Goal: Task Accomplishment & Management: Complete application form

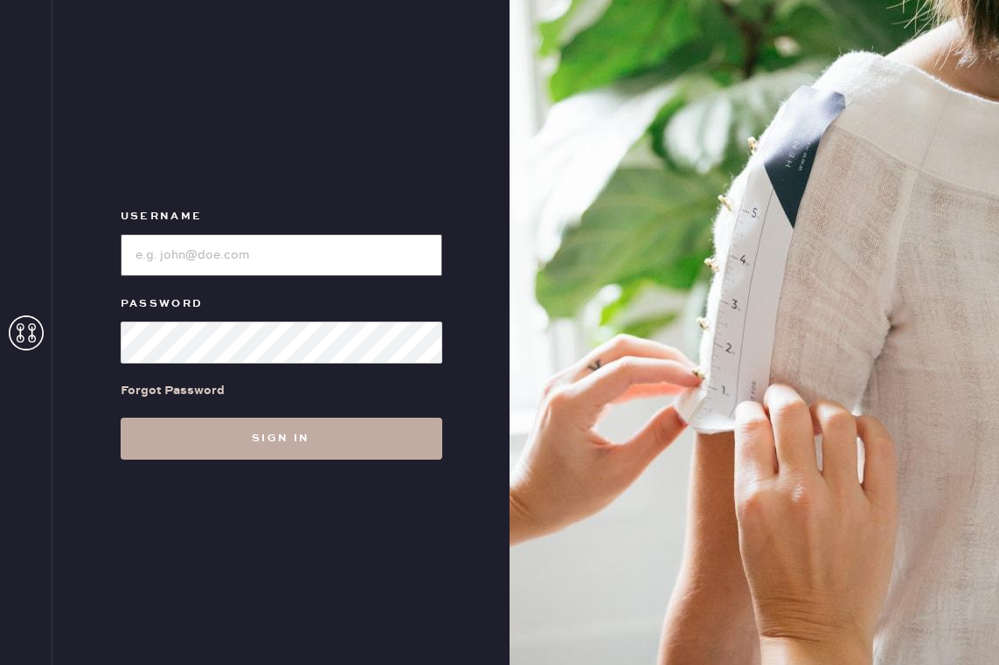
type input "reformationsouthcongress"
click at [309, 439] on button "Sign in" at bounding box center [282, 439] width 322 height 42
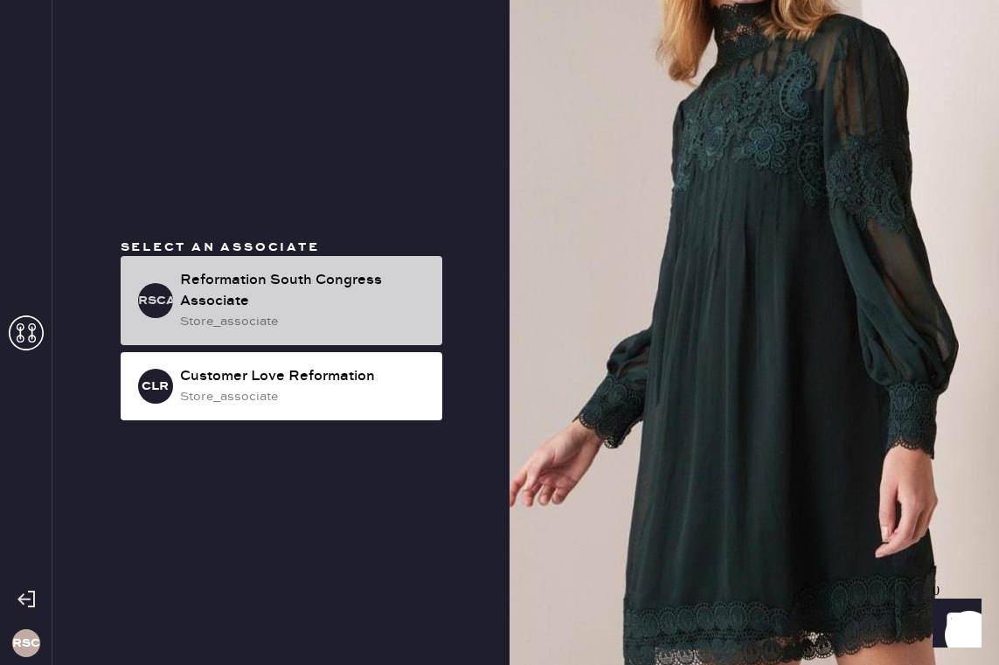
click at [336, 294] on div "Reformation South Congress Associate" at bounding box center [304, 291] width 248 height 42
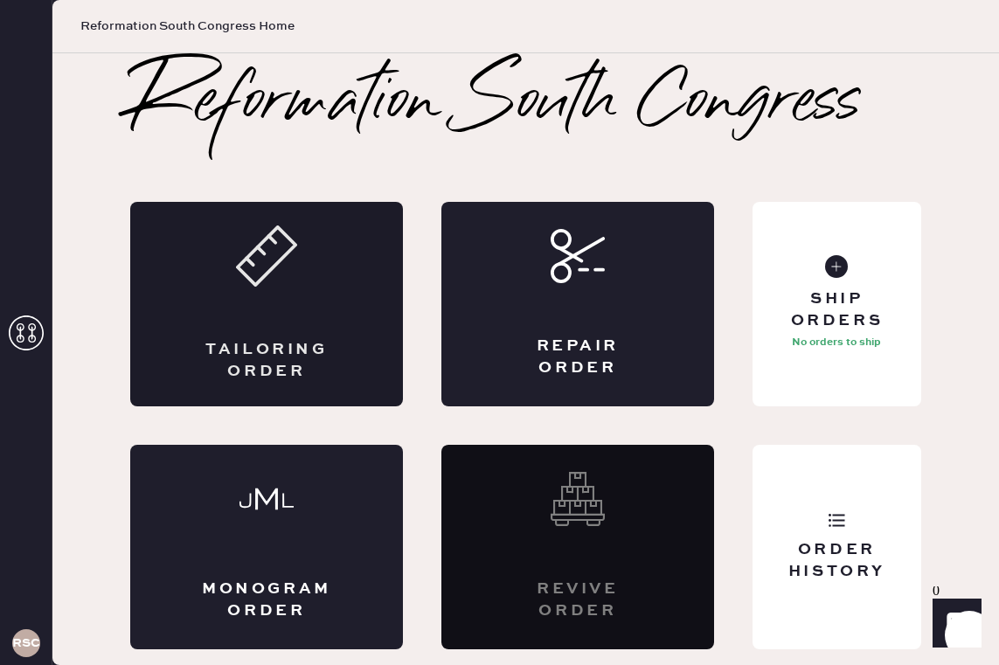
click at [262, 319] on div "Tailoring Order" at bounding box center [266, 304] width 273 height 204
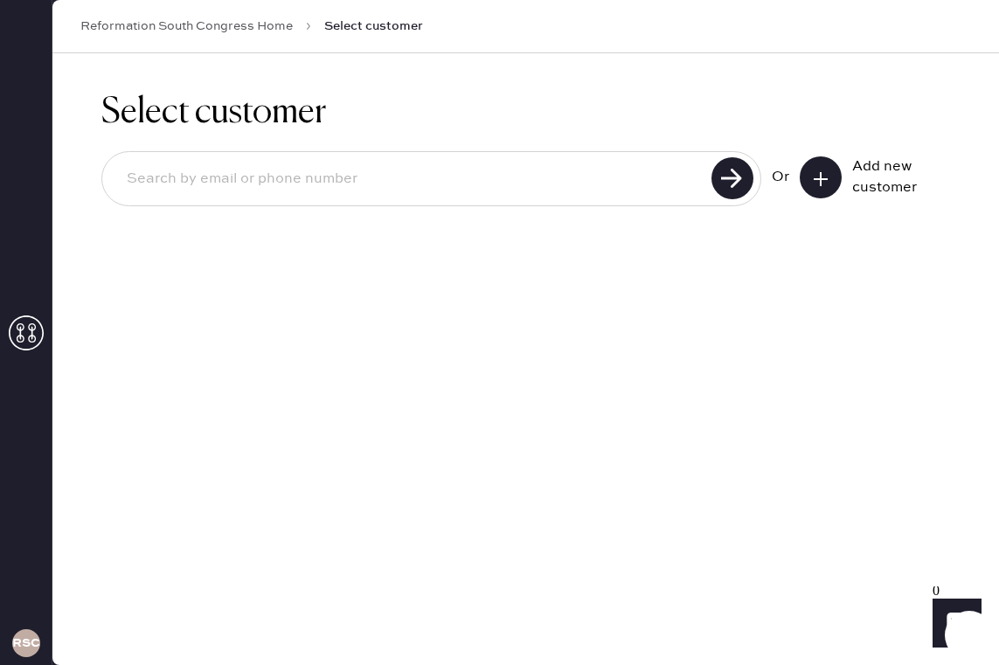
click at [493, 164] on input at bounding box center [409, 179] width 593 height 40
type input "[EMAIL_ADDRESS][DOMAIN_NAME]"
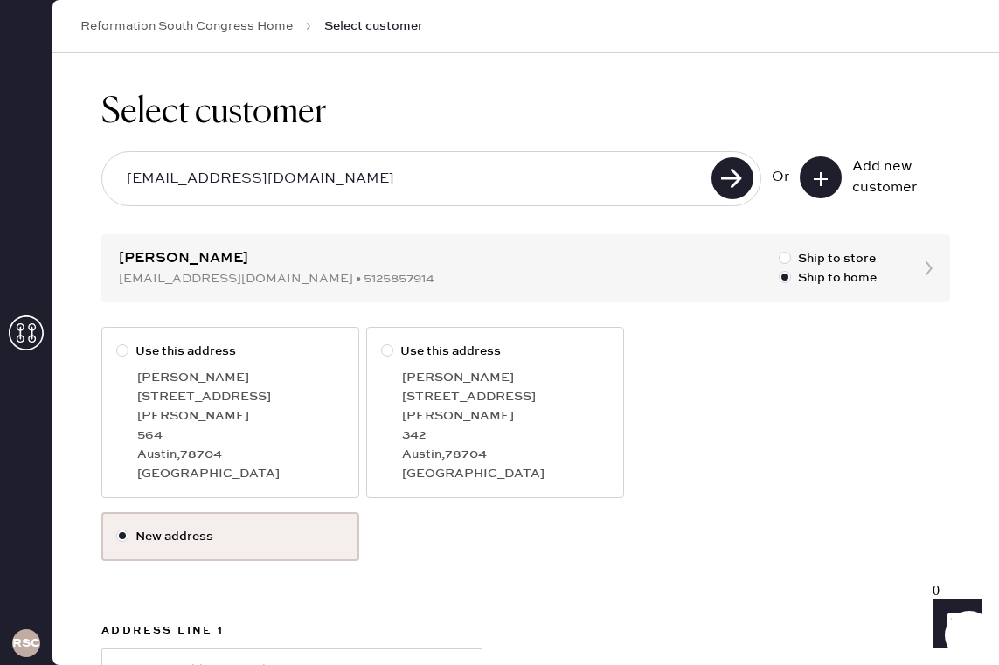
click at [125, 352] on div at bounding box center [122, 350] width 12 height 12
click at [117, 343] on input "Use this address" at bounding box center [116, 342] width 1 height 1
radio input "true"
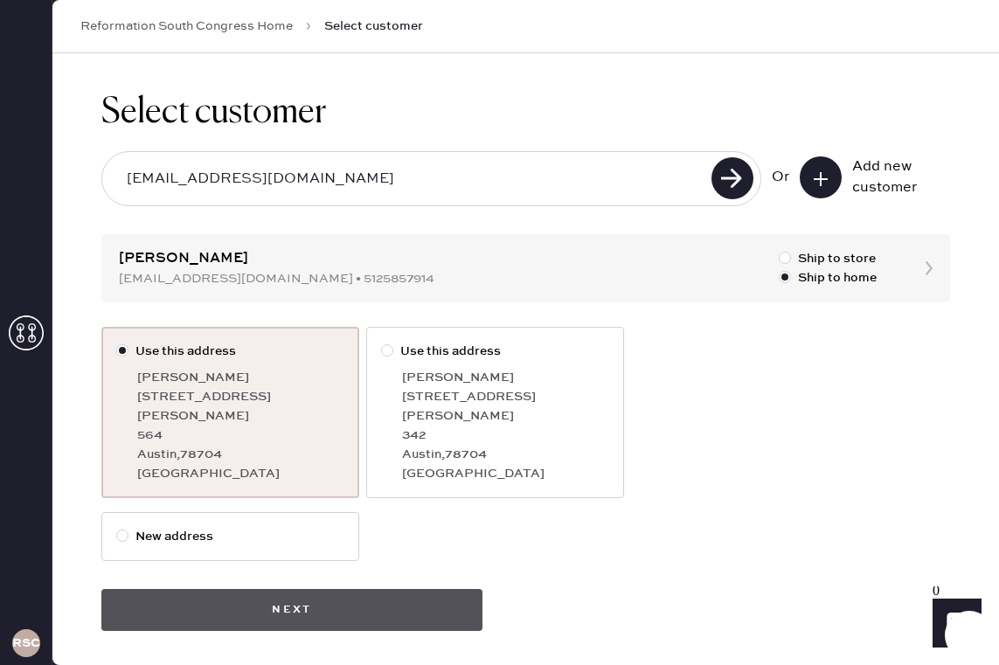
click at [350, 594] on button "Next" at bounding box center [291, 610] width 381 height 42
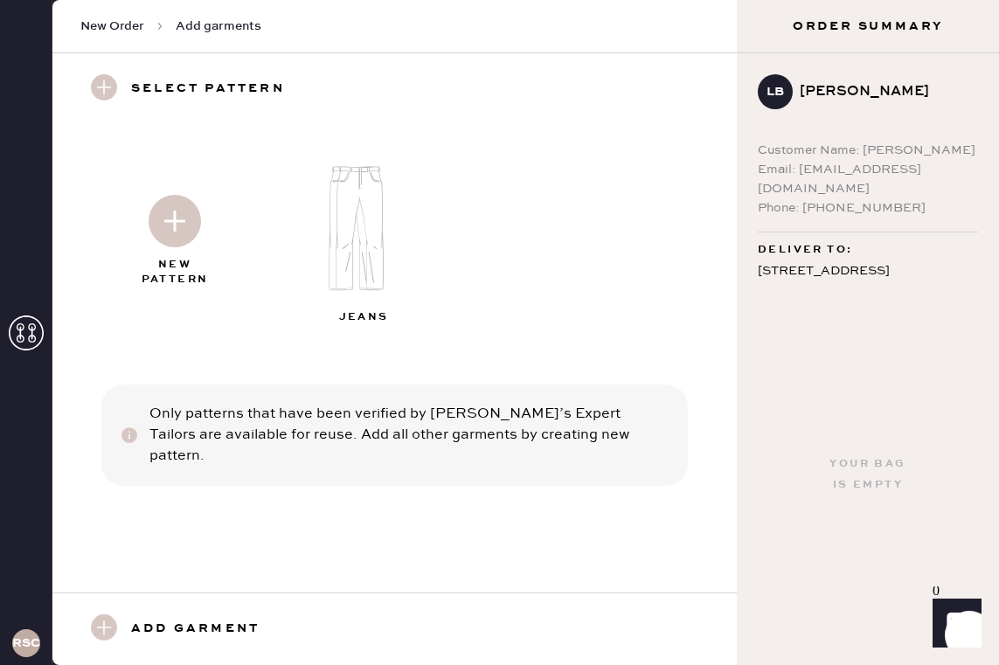
click at [361, 244] on img at bounding box center [367, 228] width 189 height 151
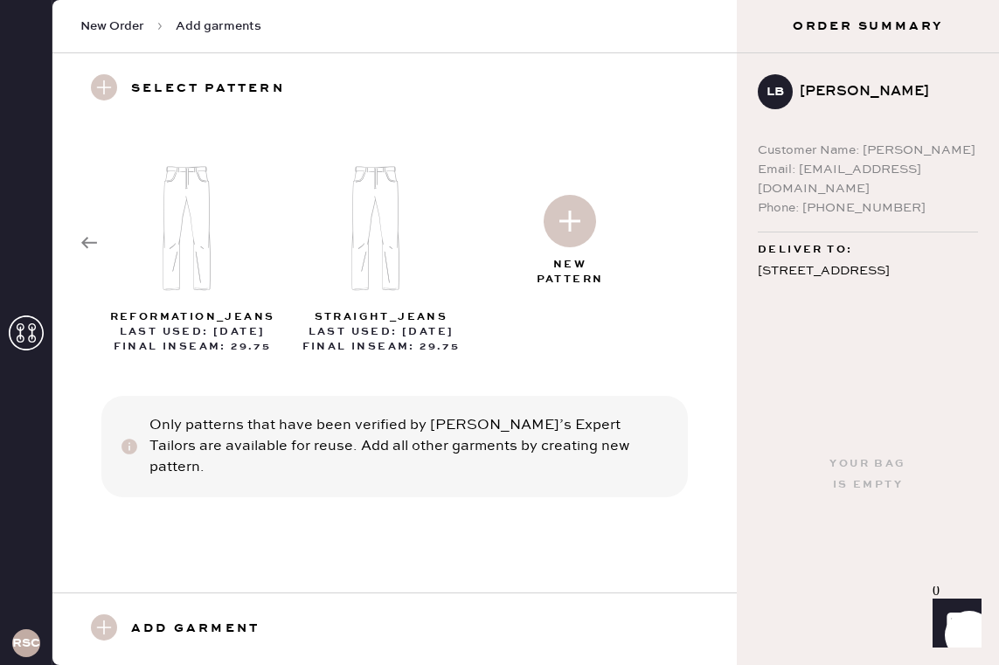
click at [572, 223] on img at bounding box center [570, 221] width 52 height 52
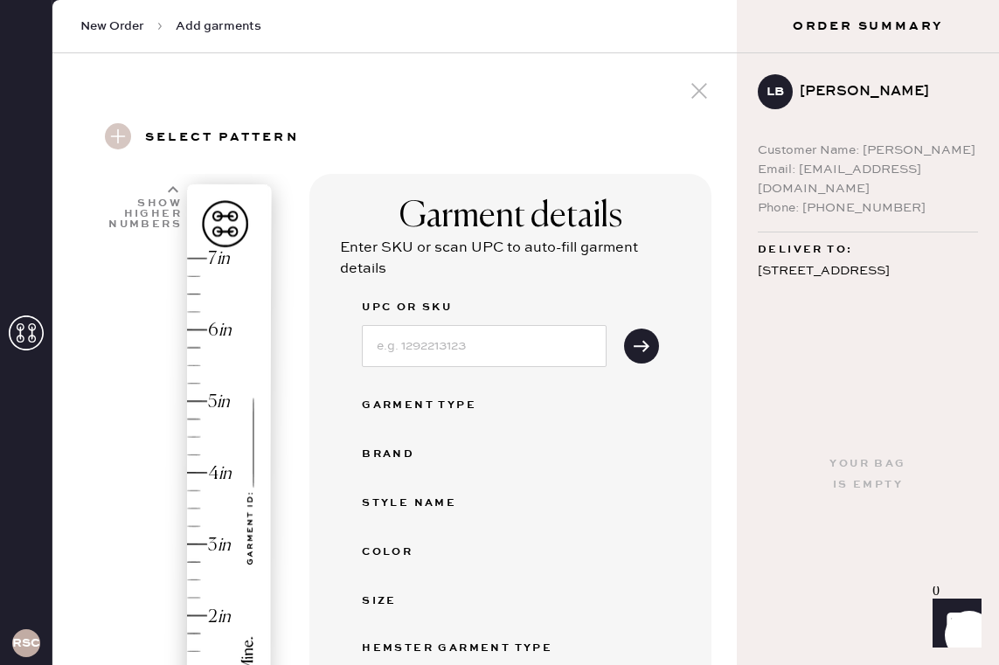
select select "2"
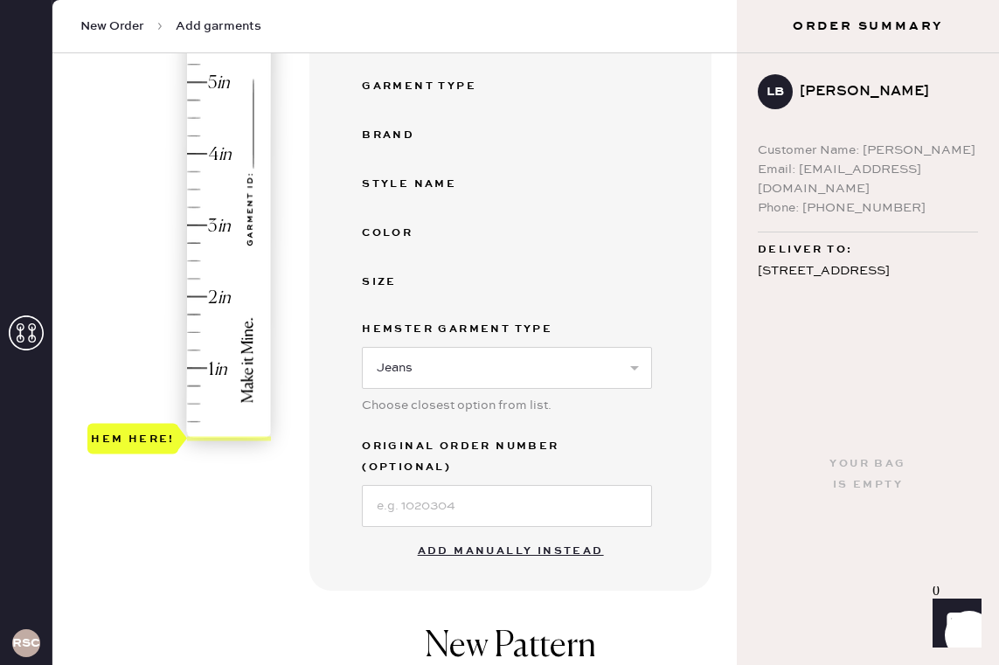
scroll to position [313, 0]
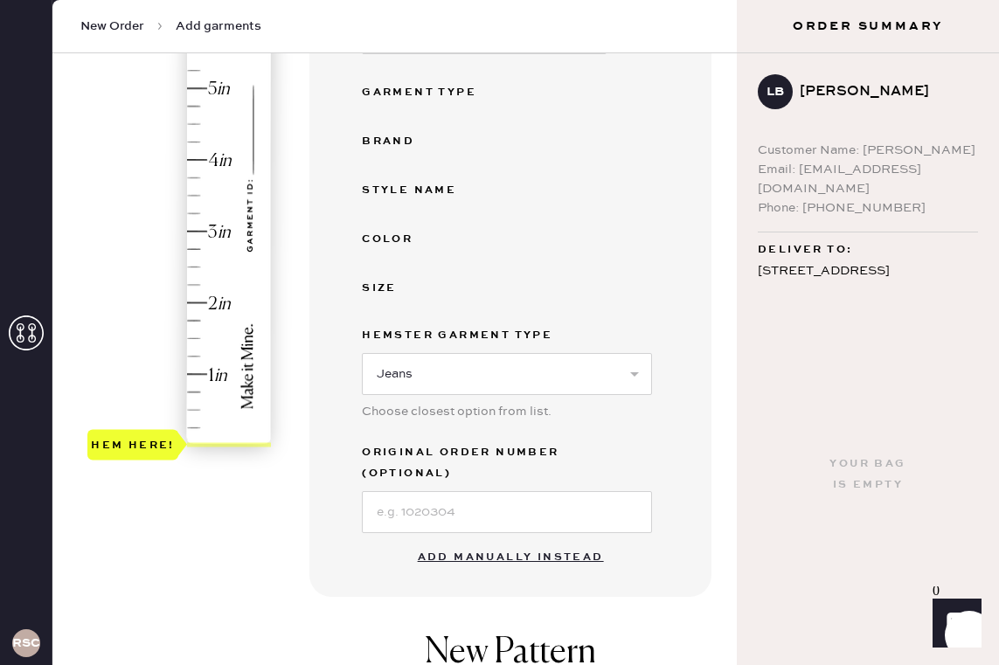
click at [476, 540] on button "Add manually instead" at bounding box center [510, 557] width 207 height 35
select select "2"
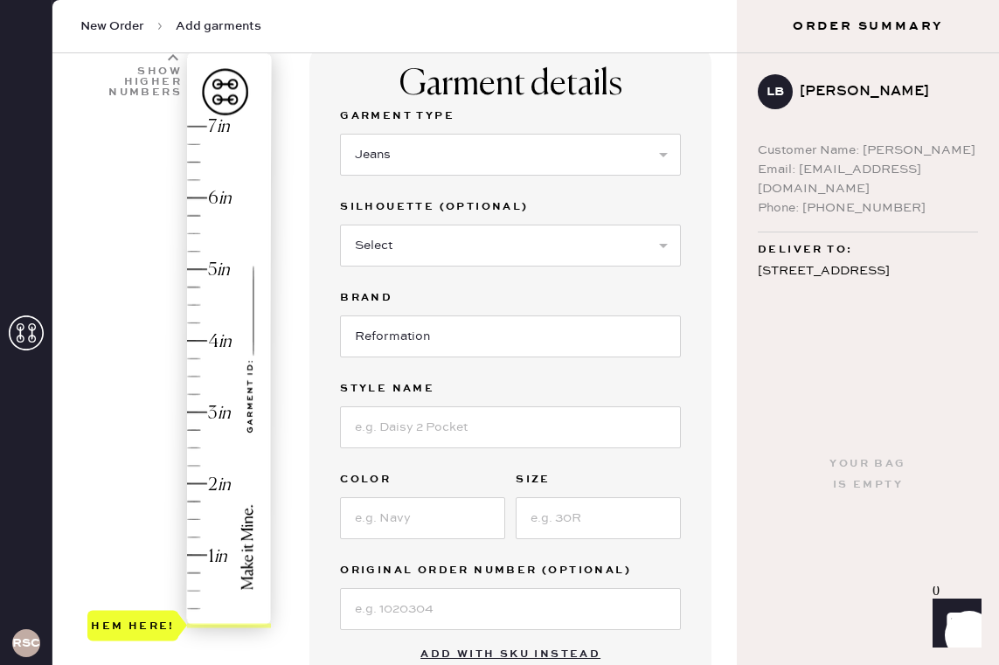
scroll to position [0, 0]
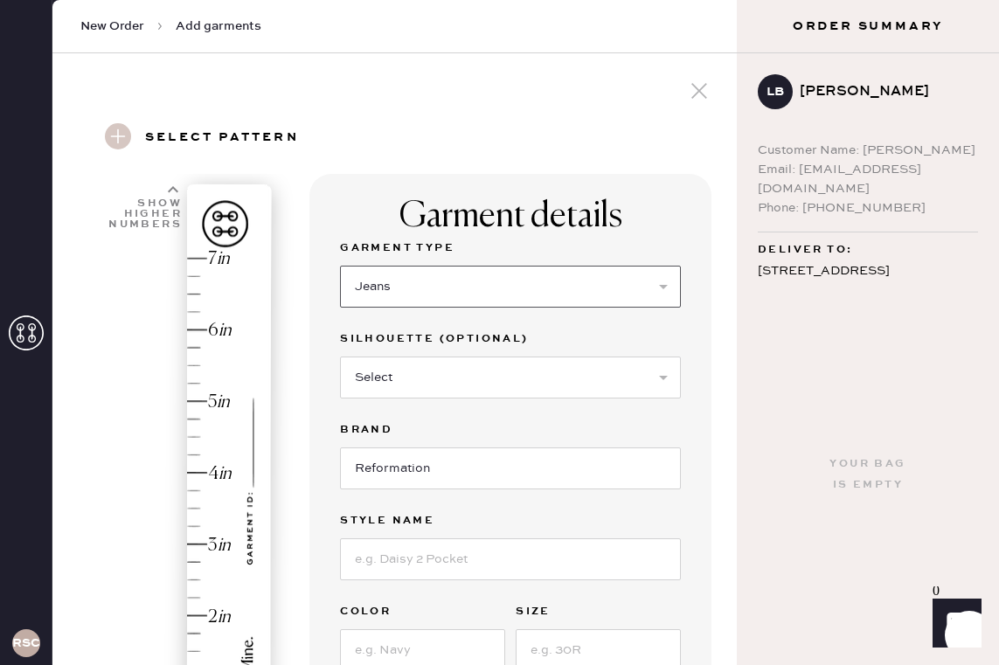
click at [473, 294] on select "Select Basic Skirt Jeans Leggings Pants Shorts Basic Sleeved Dress Basic Sleeve…" at bounding box center [510, 287] width 341 height 42
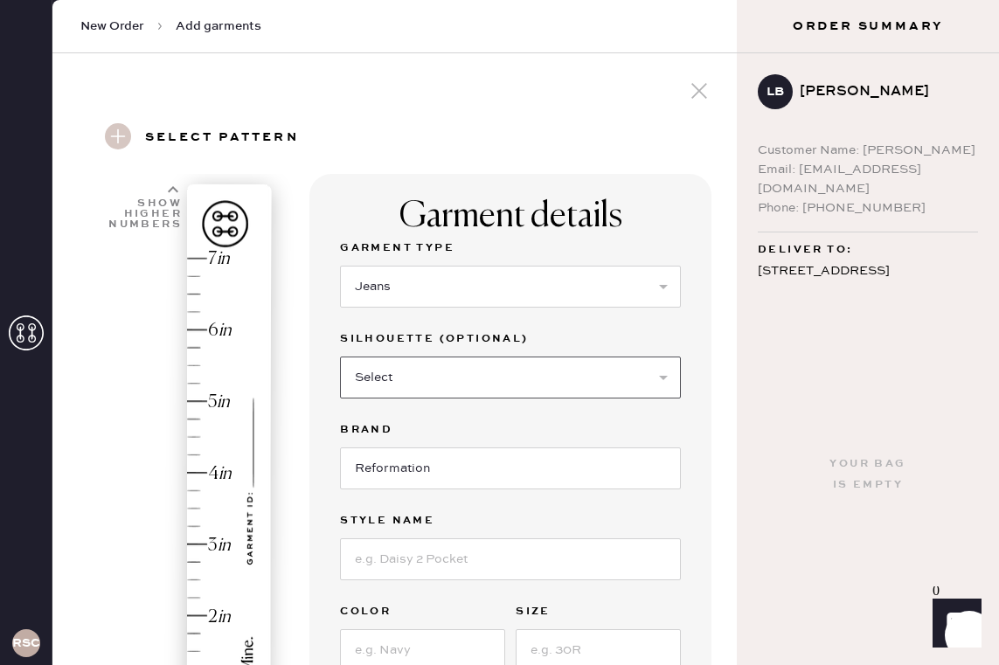
click at [472, 382] on select "Select Shorts Cropped Flare Boot Cut Straight Skinny Other" at bounding box center [510, 378] width 341 height 42
select select "7"
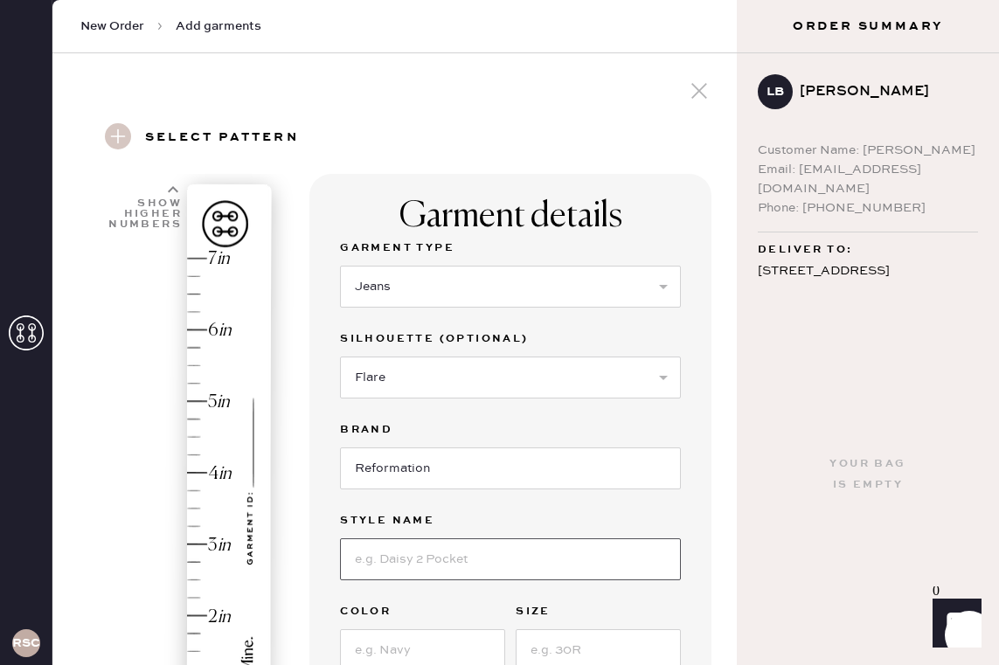
click at [464, 549] on input at bounding box center [510, 559] width 341 height 42
type input "[PERSON_NAME] High Rise Slouchy Wide Leg Jeans"
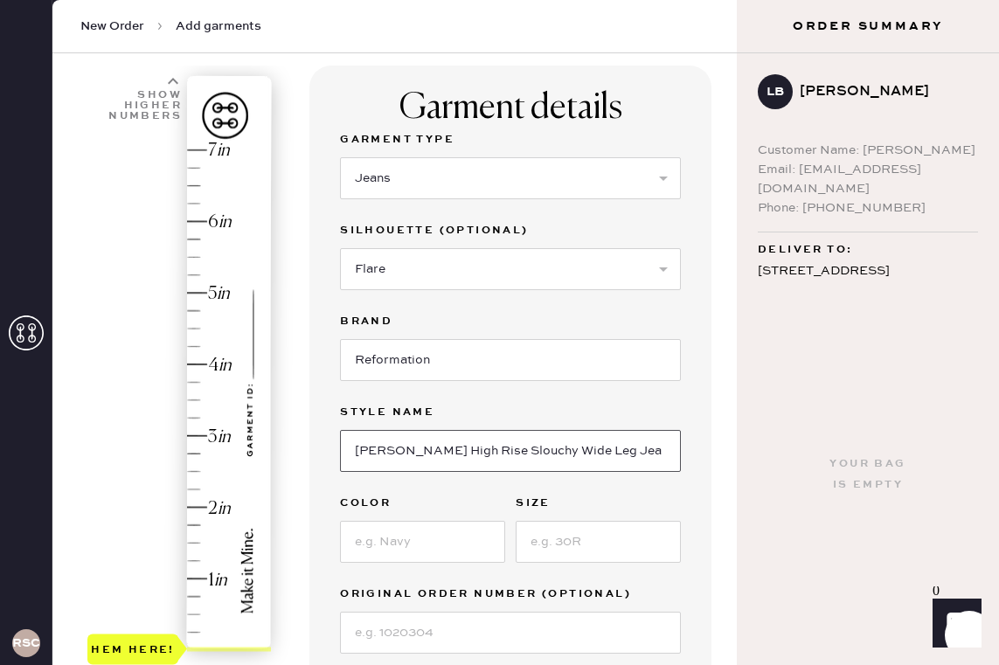
scroll to position [211, 0]
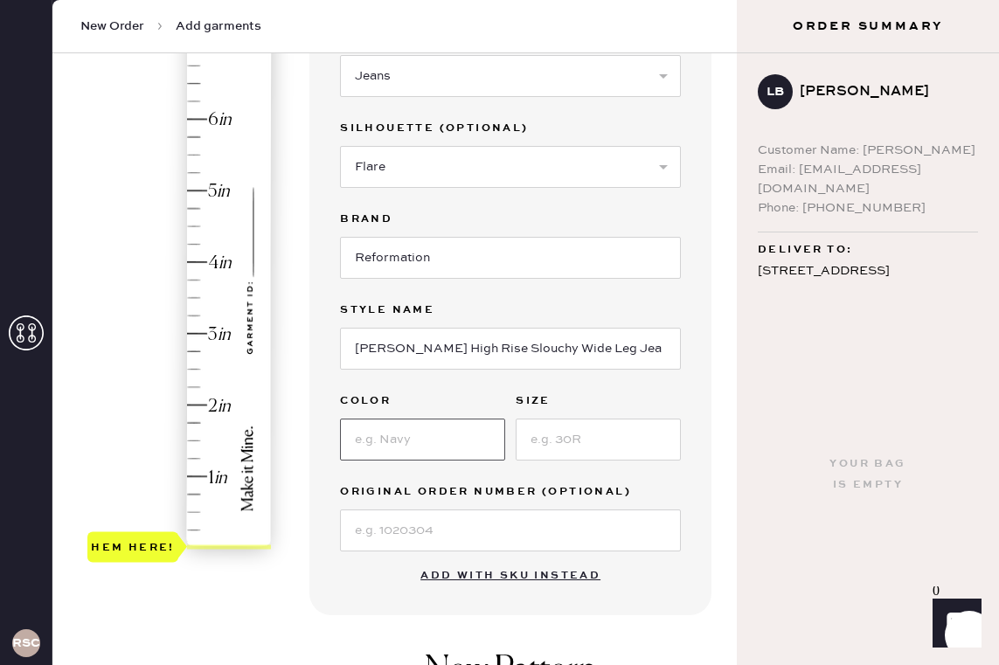
click at [464, 423] on input at bounding box center [422, 440] width 165 height 42
type input "29"
type input "C"
type input "29"
click at [390, 433] on input "29" at bounding box center [422, 440] width 165 height 42
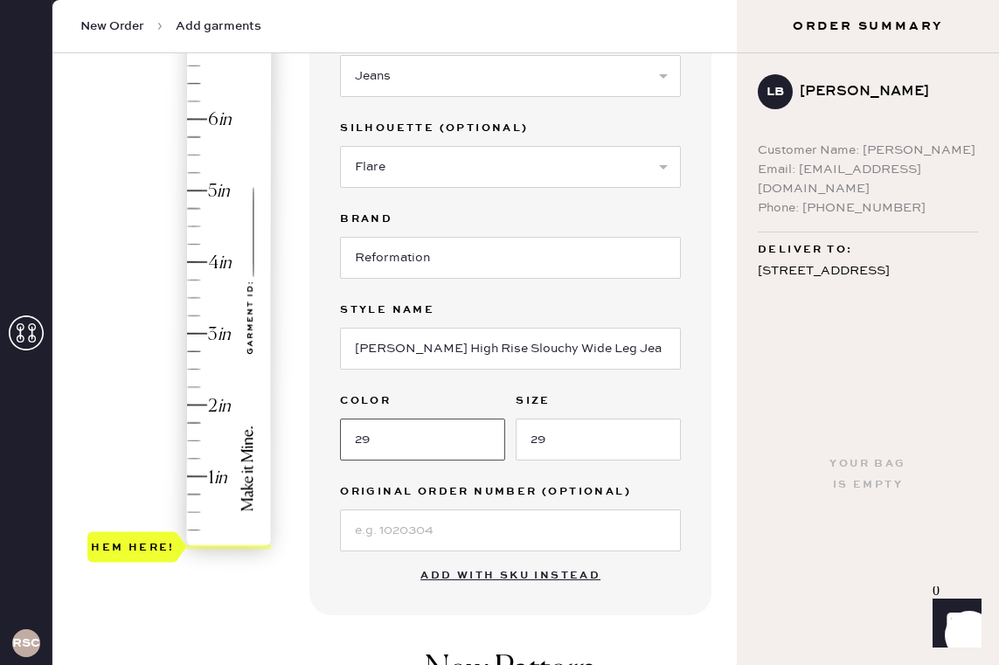
type input "2"
type input "[US_STATE]"
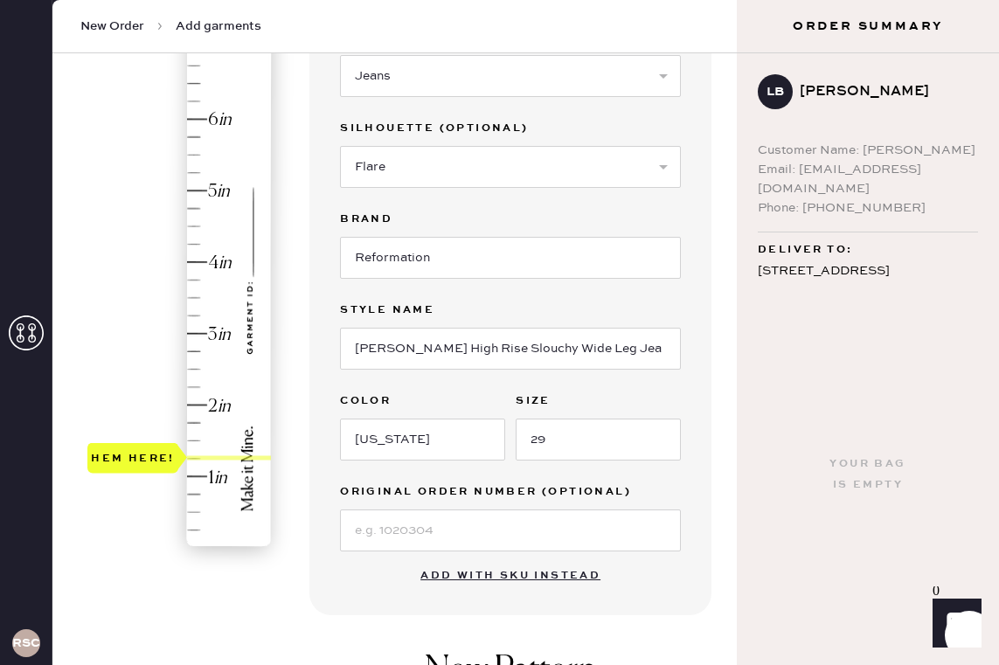
type input "1.5"
drag, startPoint x: 234, startPoint y: 549, endPoint x: 198, endPoint y: 444, distance: 111.1
click at [198, 444] on div "Hem here!" at bounding box center [180, 298] width 186 height 516
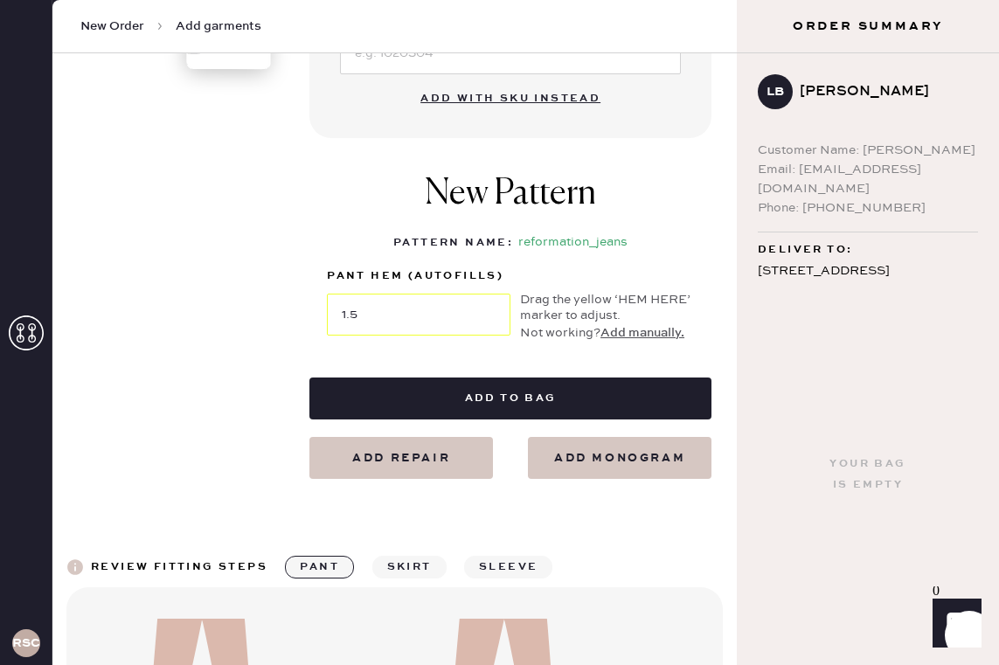
scroll to position [734, 0]
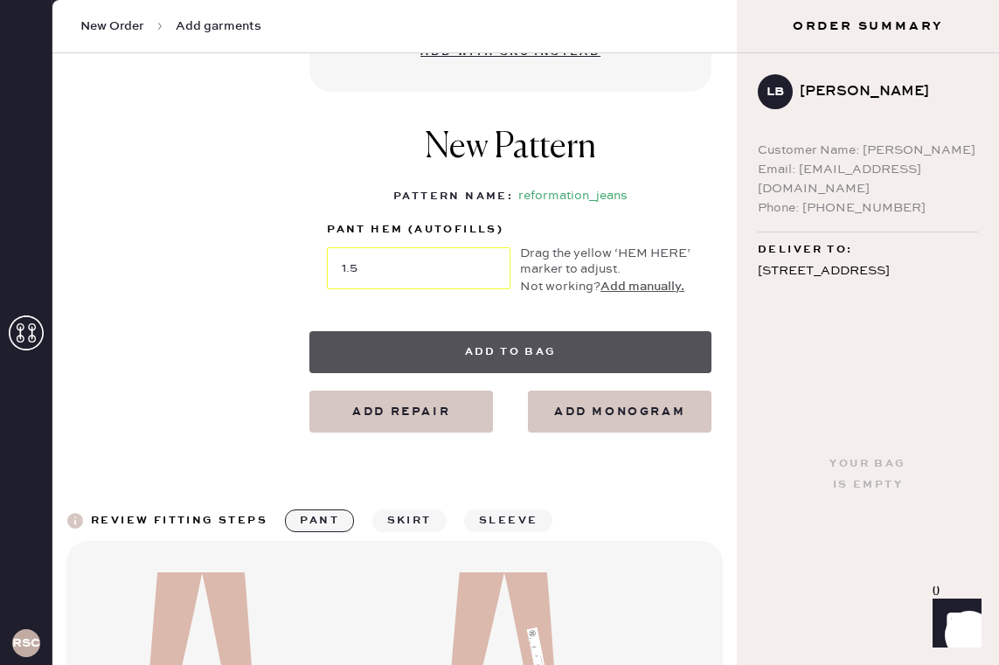
click at [520, 356] on button "Add to bag" at bounding box center [510, 352] width 402 height 42
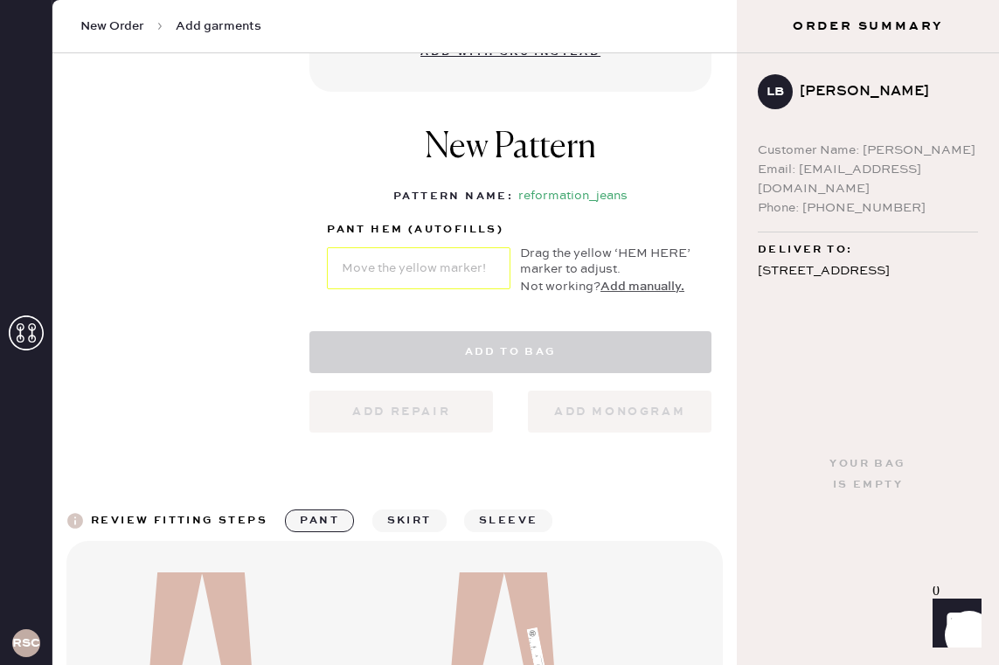
select select "2"
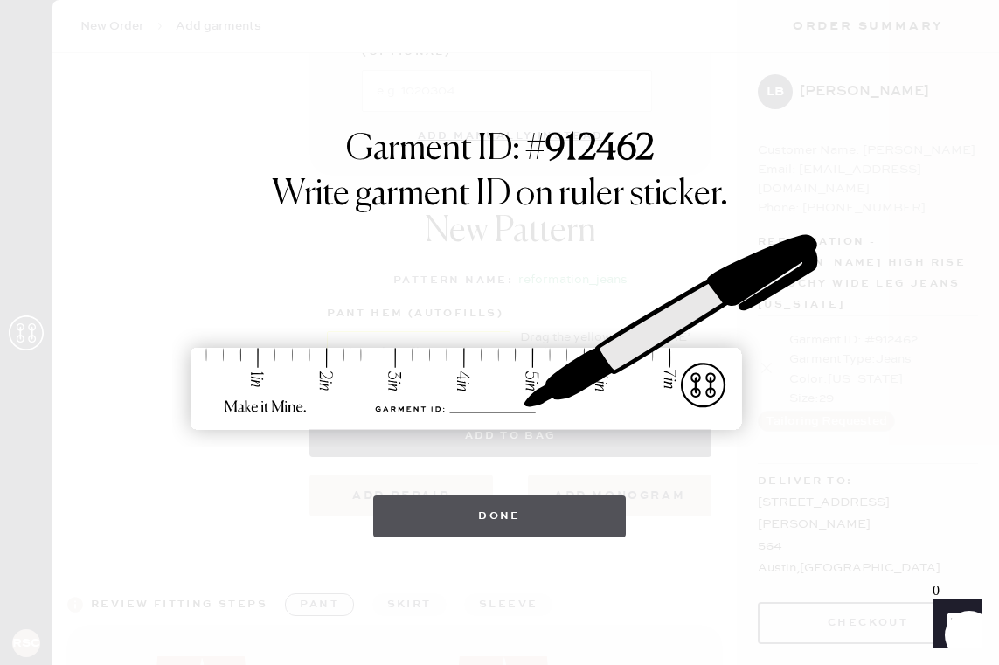
click at [488, 509] on button "Done" at bounding box center [499, 517] width 253 height 42
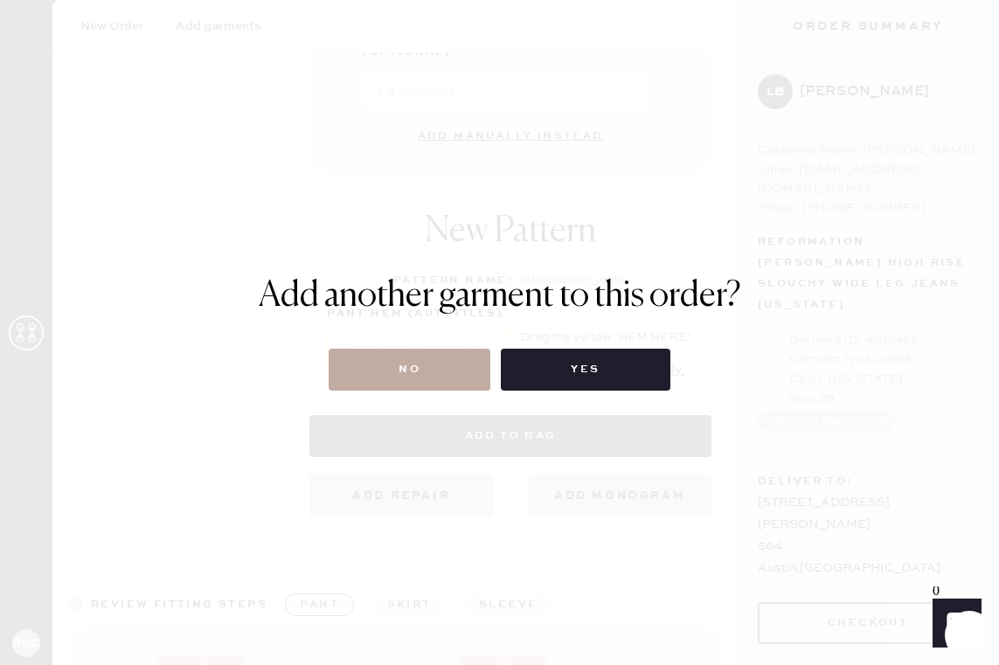
click at [438, 368] on button "No" at bounding box center [410, 370] width 162 height 42
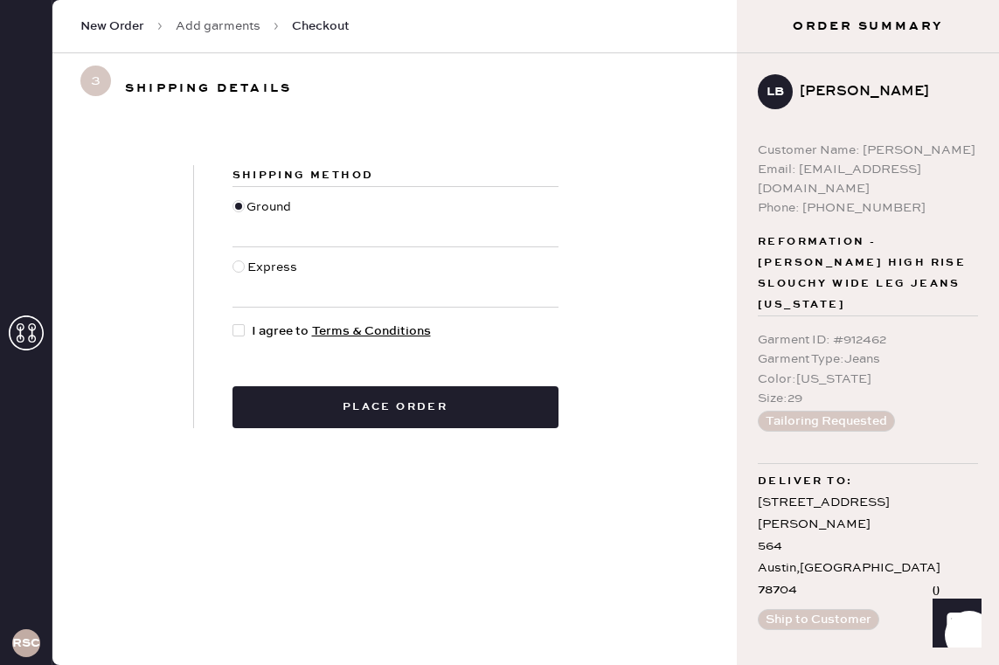
click at [241, 331] on div at bounding box center [238, 330] width 12 height 12
click at [233, 322] on input "I agree to Terms & Conditions" at bounding box center [232, 322] width 1 height 1
checkbox input "true"
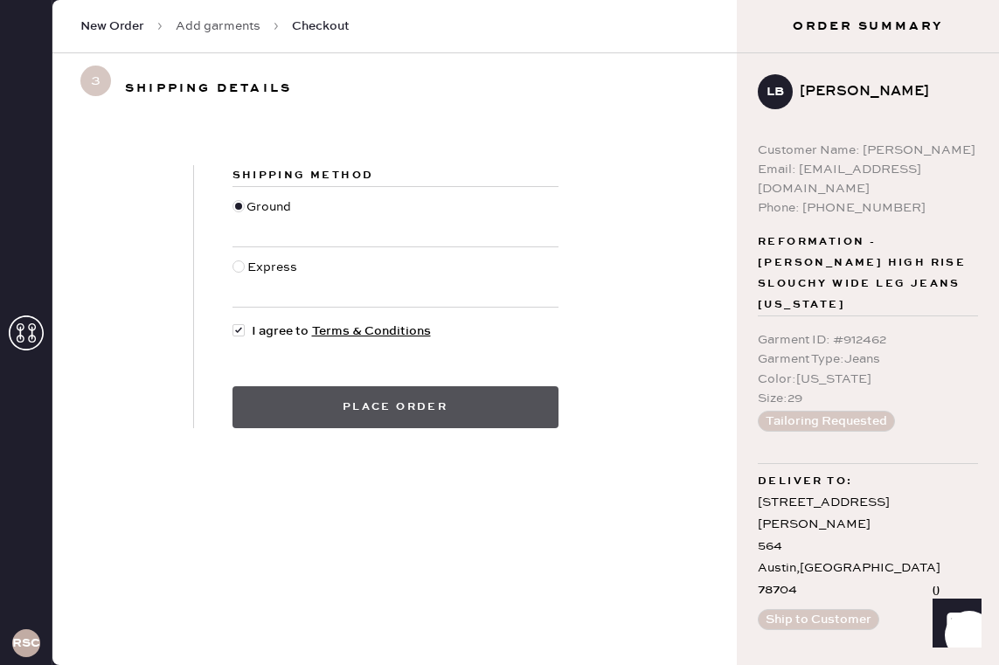
click at [455, 398] on button "Place order" at bounding box center [395, 407] width 326 height 42
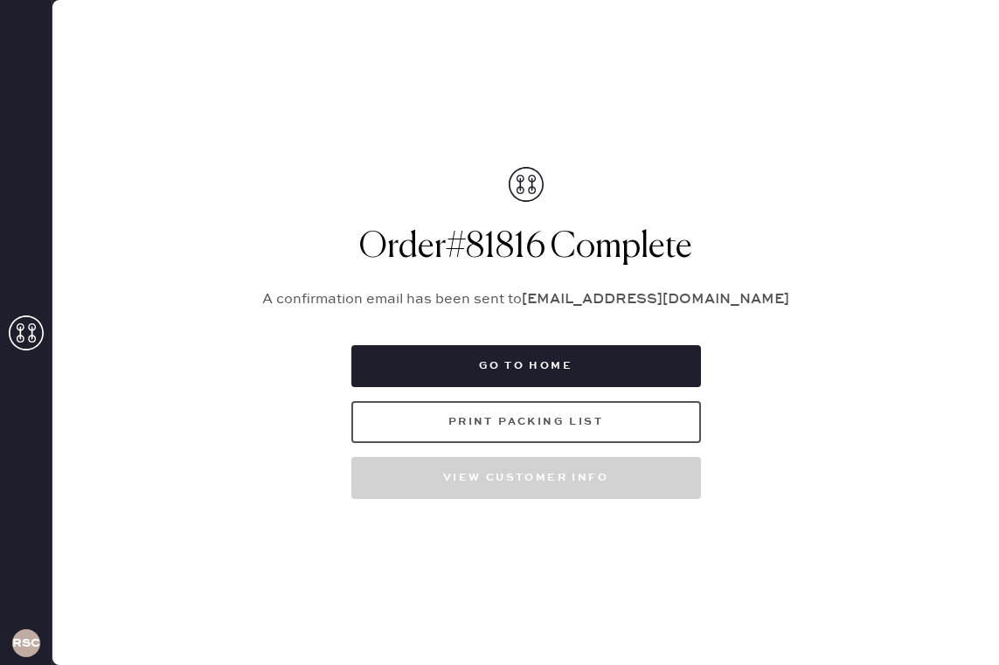
click at [590, 428] on button "Print Packing List" at bounding box center [526, 422] width 350 height 42
